Goal: Navigation & Orientation: Find specific page/section

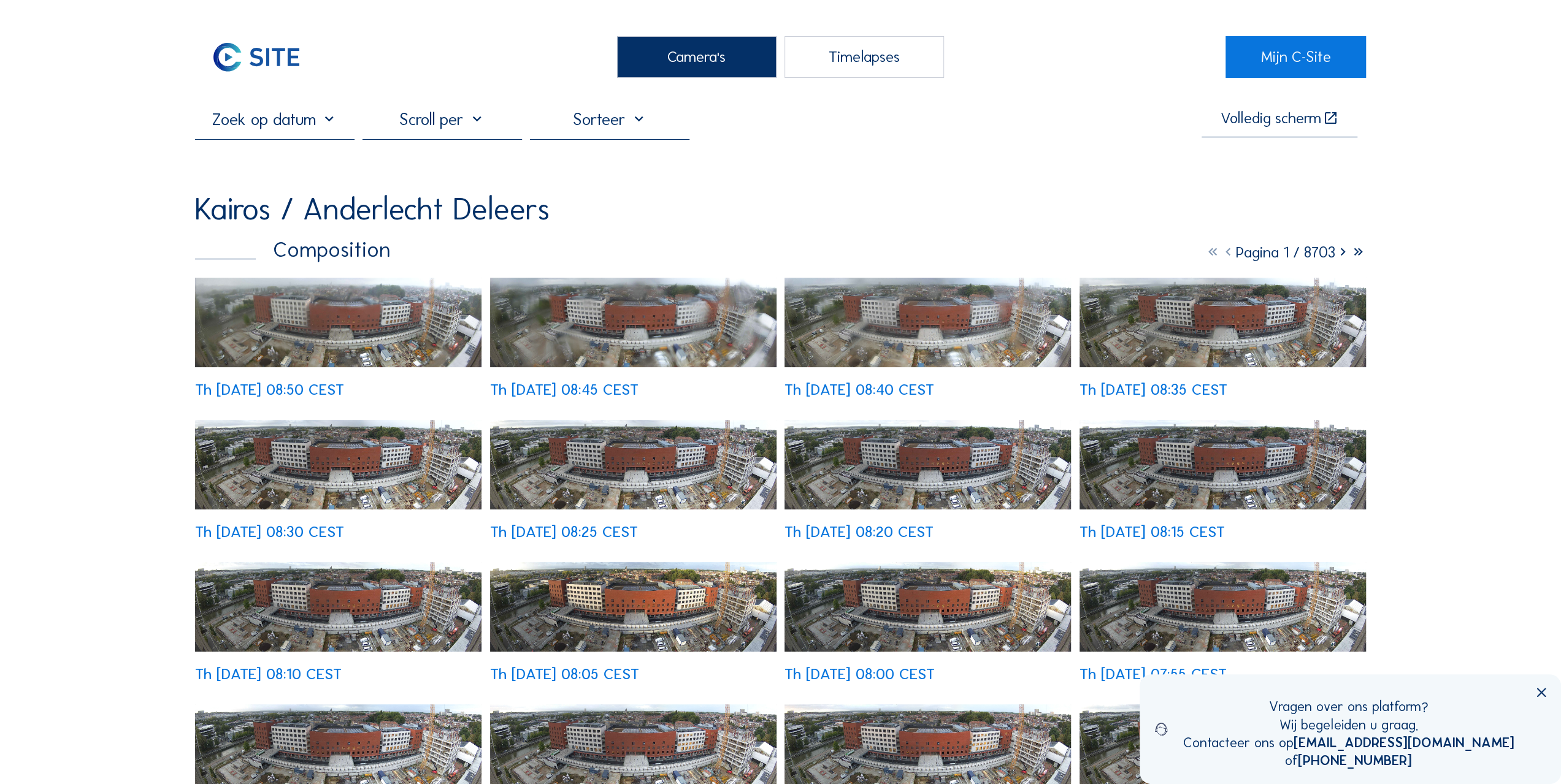
click at [622, 592] on img at bounding box center [633, 607] width 286 height 90
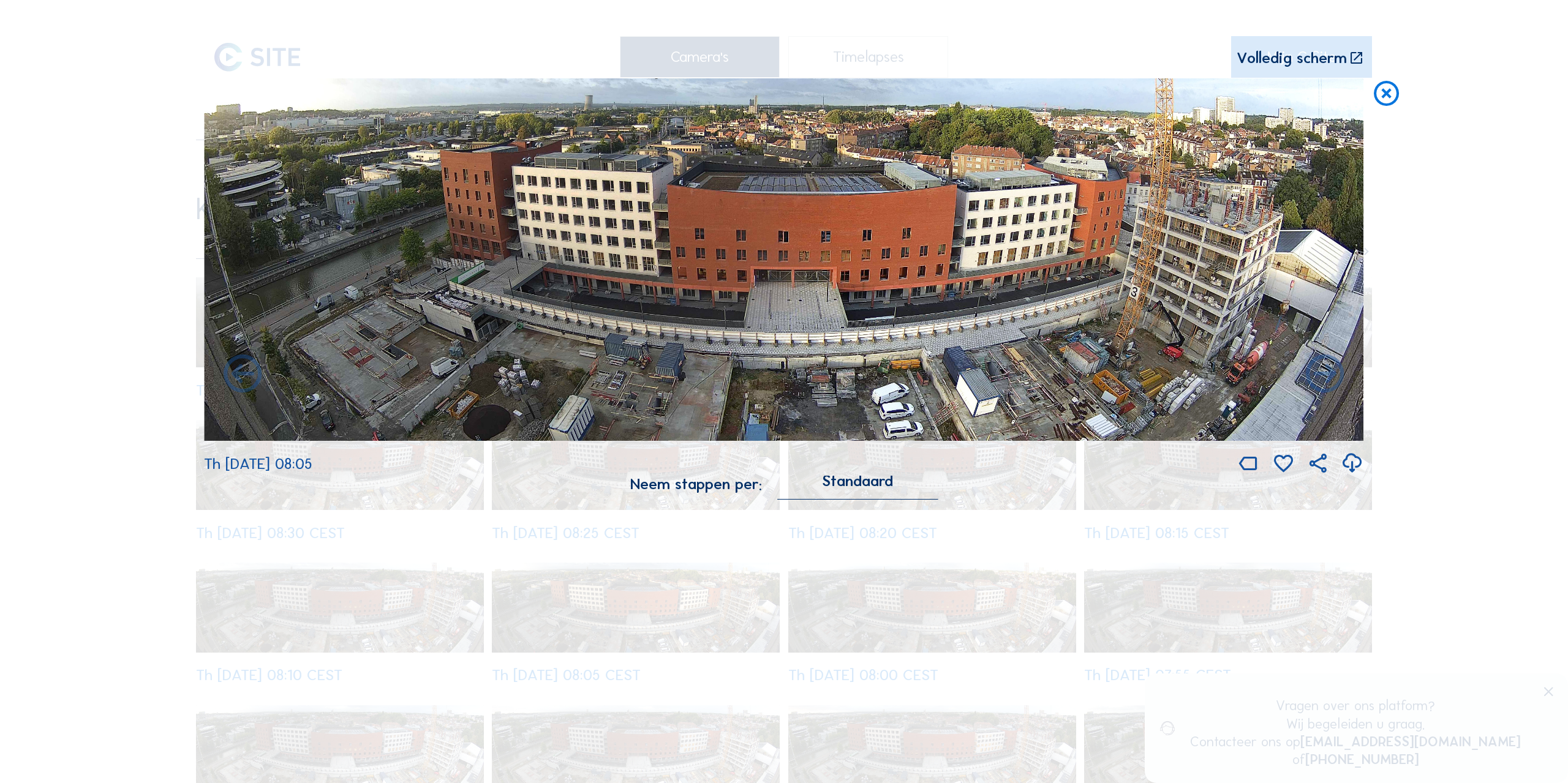
click at [1388, 93] on icon at bounding box center [1386, 94] width 30 height 32
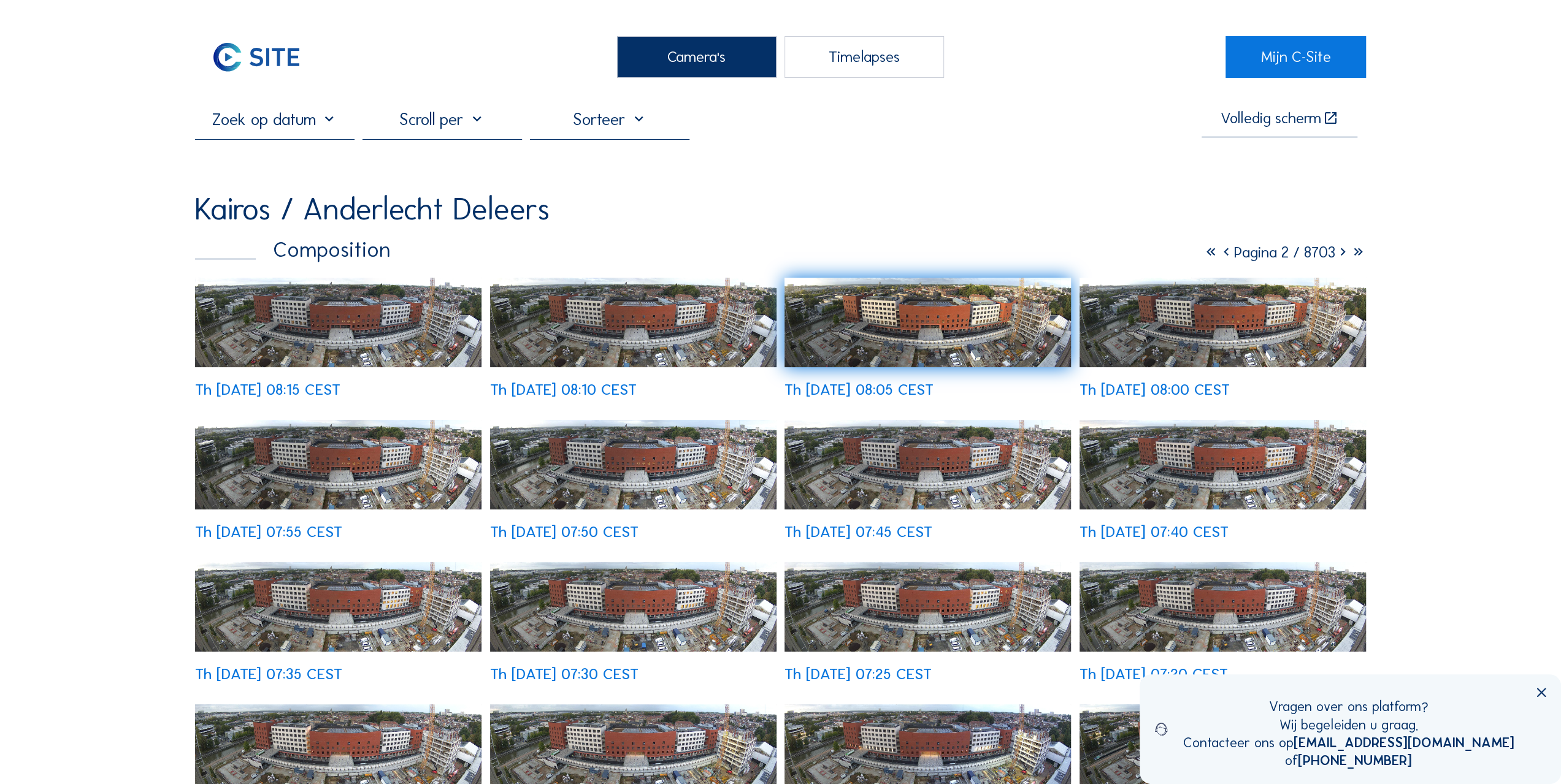
click at [751, 175] on div "Volledig [PERSON_NAME] [GEOGRAPHIC_DATA] / Anderlecht Deleers Composition Pagin…" at bounding box center [780, 467] width 1171 height 716
click at [744, 220] on div "Kairos / Anderlecht Deleers" at bounding box center [780, 209] width 1171 height 30
click at [95, 267] on div "Camera's Timelapses Mijn C-Site Volledig [PERSON_NAME] [GEOGRAPHIC_DATA] / Ande…" at bounding box center [780, 782] width 1561 height 1563
click at [52, 297] on div "Camera's Timelapses Mijn C-Site Volledig [PERSON_NAME] [GEOGRAPHIC_DATA] / Ande…" at bounding box center [780, 782] width 1561 height 1563
click at [862, 174] on div "Volledig [PERSON_NAME] [GEOGRAPHIC_DATA] / Anderlecht Deleers Composition Pagin…" at bounding box center [780, 467] width 1171 height 716
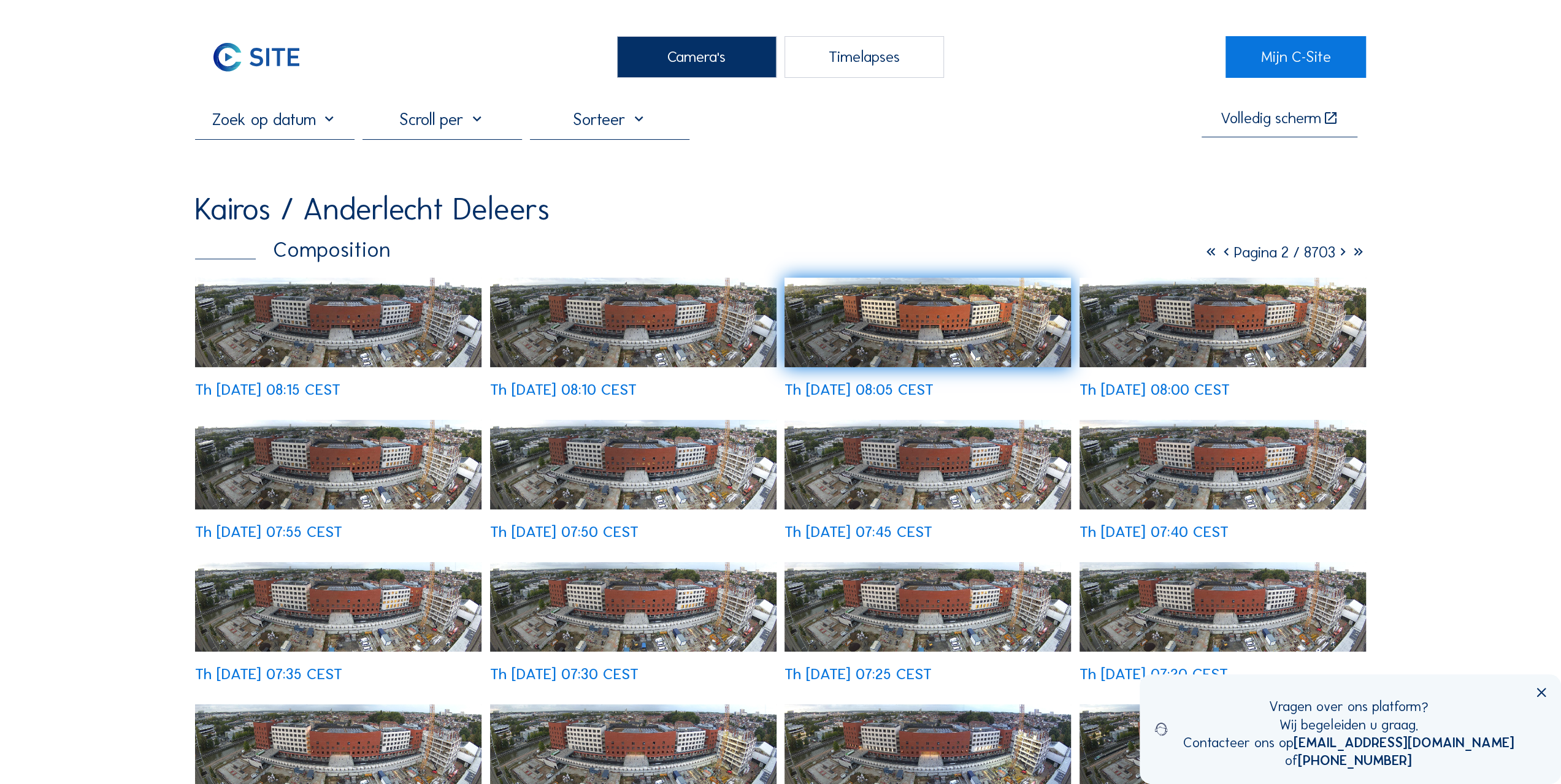
click at [794, 215] on div "Kairos / Anderlecht Deleers" at bounding box center [780, 209] width 1171 height 30
click at [1544, 696] on icon at bounding box center [1541, 694] width 16 height 16
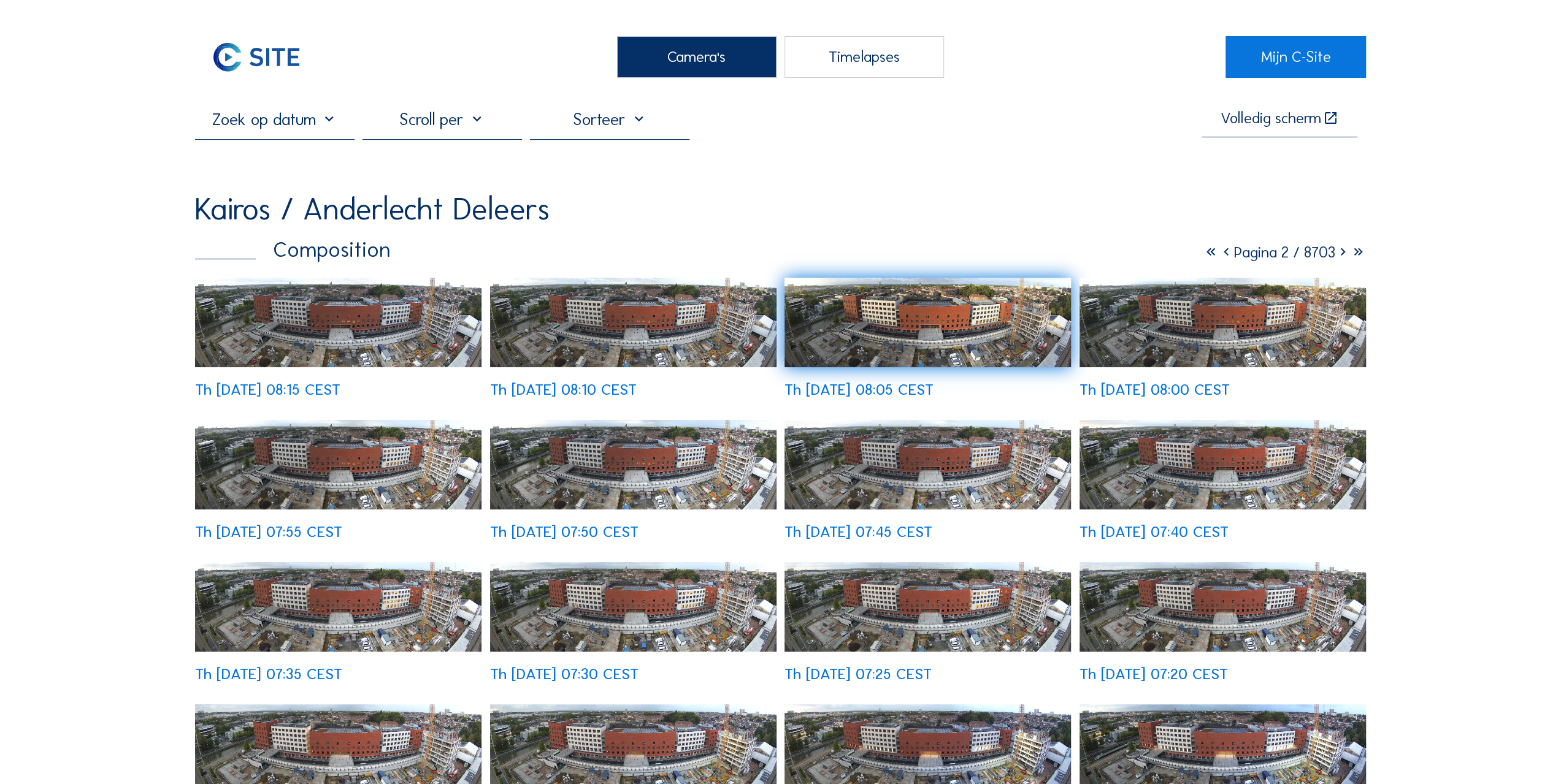
click at [882, 188] on div "Volledig [PERSON_NAME] [GEOGRAPHIC_DATA] / Anderlecht Deleers Composition Pagin…" at bounding box center [780, 467] width 1171 height 716
click at [663, 190] on div "Volledig [PERSON_NAME] [GEOGRAPHIC_DATA] / Anderlecht Deleers Composition Pagin…" at bounding box center [780, 467] width 1171 height 716
